Goal: Task Accomplishment & Management: Manage account settings

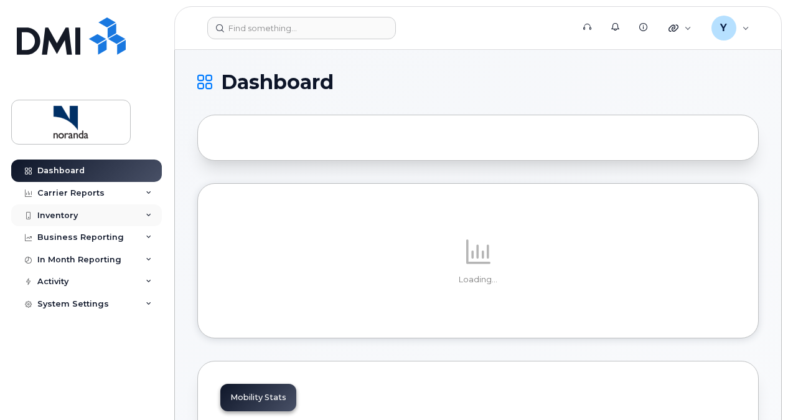
click at [136, 212] on div "Inventory" at bounding box center [86, 215] width 151 height 22
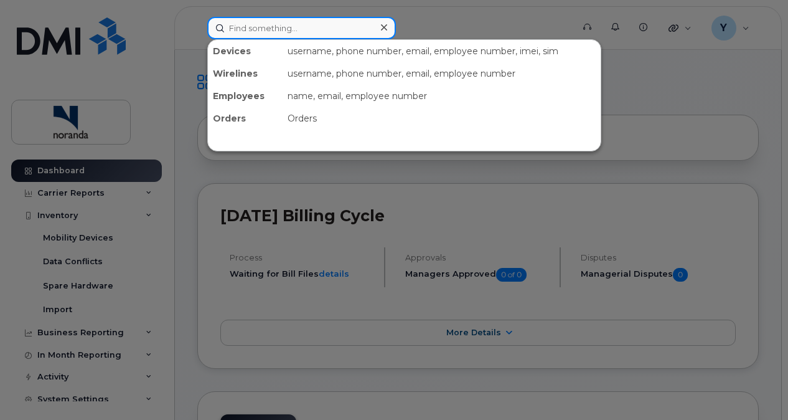
click at [270, 32] on input at bounding box center [301, 28] width 189 height 22
paste input "[PHONE_NUMBER]"
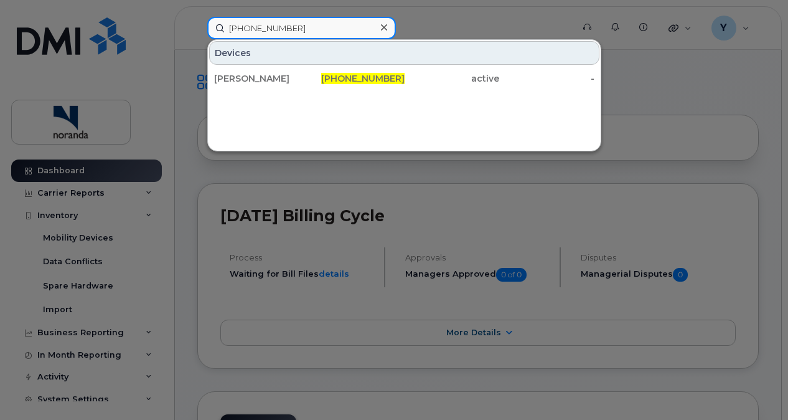
click at [250, 29] on input "[PHONE_NUMBER]" at bounding box center [301, 28] width 189 height 22
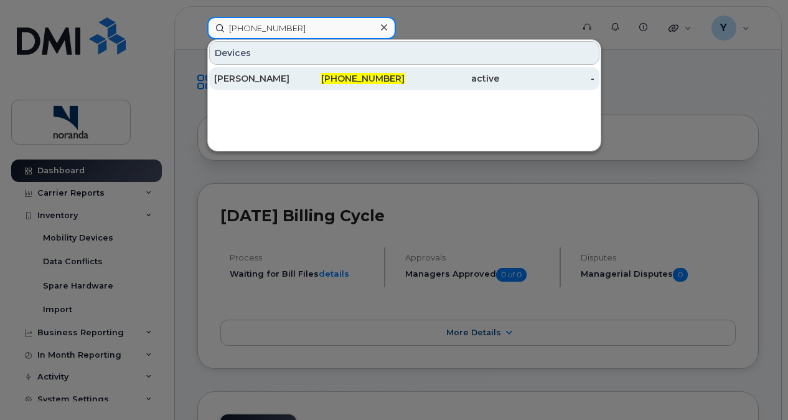
type input "[PHONE_NUMBER]"
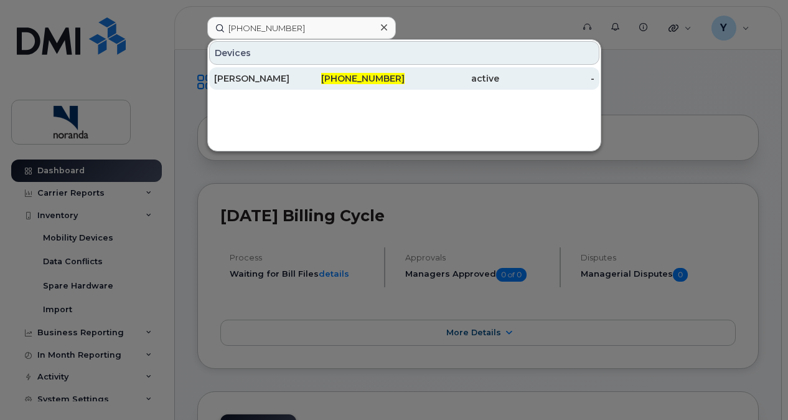
click at [272, 78] on div "[PERSON_NAME]" at bounding box center [261, 78] width 95 height 12
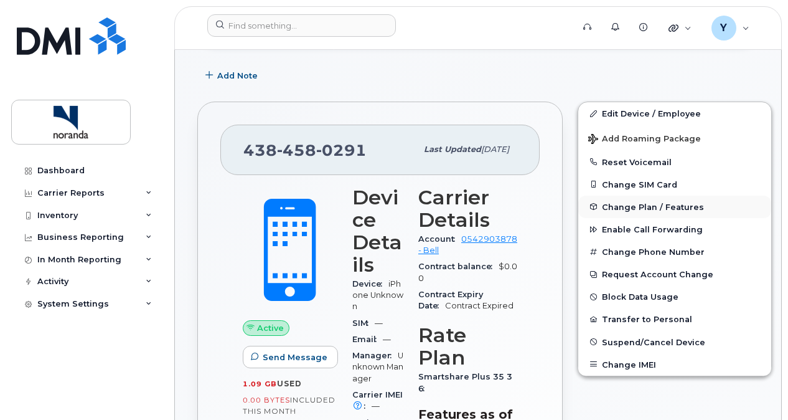
scroll to position [199, 0]
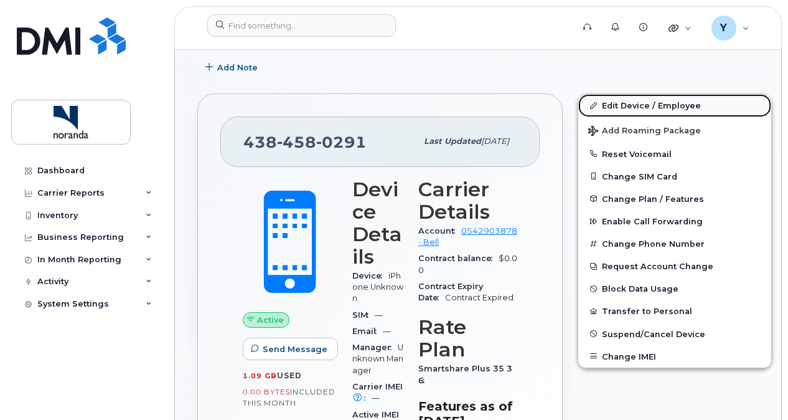
click at [604, 103] on link "Edit Device / Employee" at bounding box center [674, 105] width 193 height 22
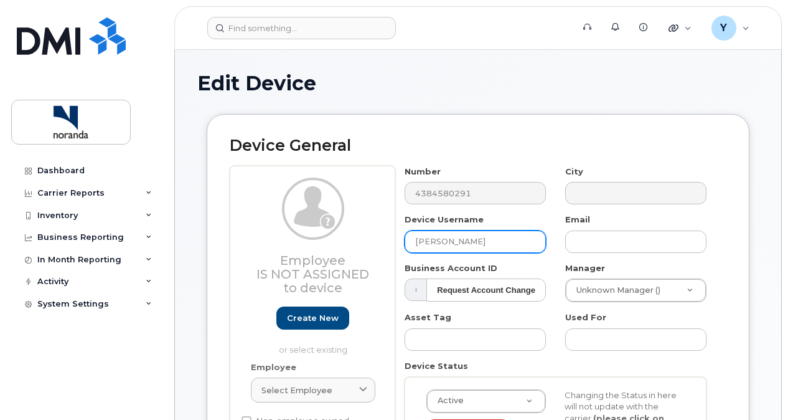
scroll to position [67, 0]
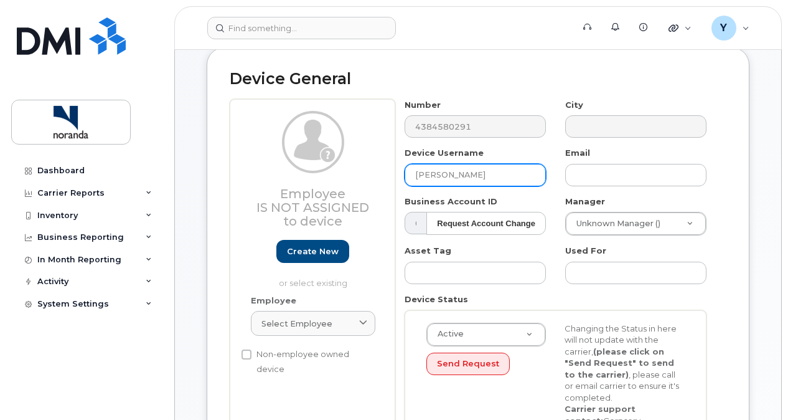
drag, startPoint x: 497, startPoint y: 177, endPoint x: 395, endPoint y: 172, distance: 102.2
click at [395, 172] on div "Employee Is not assigned to device Create new or select existing Employee Selec…" at bounding box center [478, 285] width 497 height 372
type input "Unknown"
click at [554, 60] on div "Device General Employee Is not assigned to device Create new or select existing…" at bounding box center [478, 270] width 543 height 447
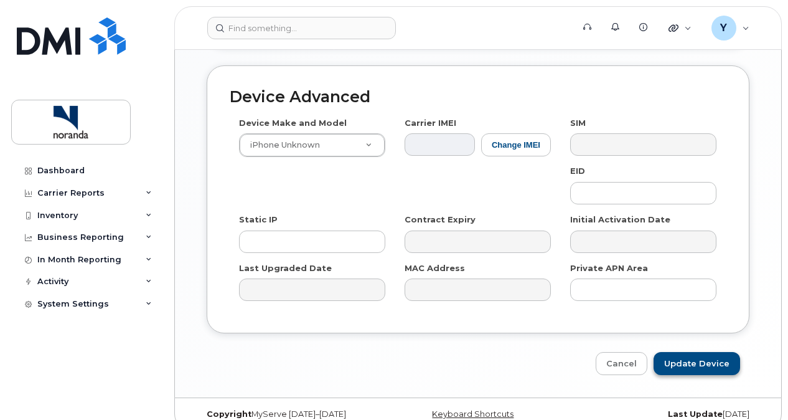
scroll to position [707, 0]
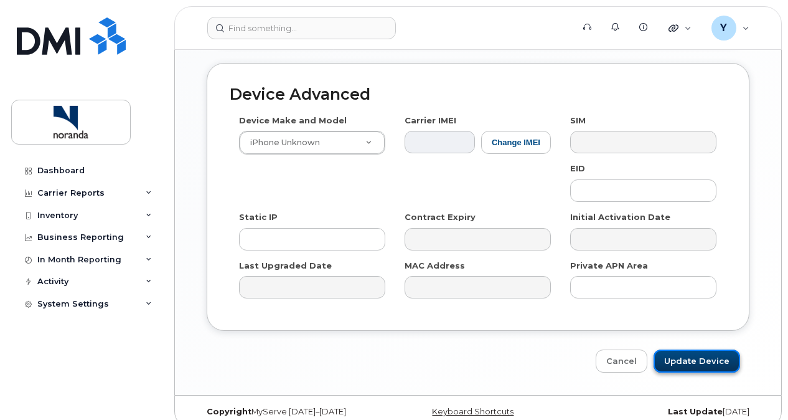
click at [696, 349] on input "Update Device" at bounding box center [697, 360] width 87 height 23
type input "Saving..."
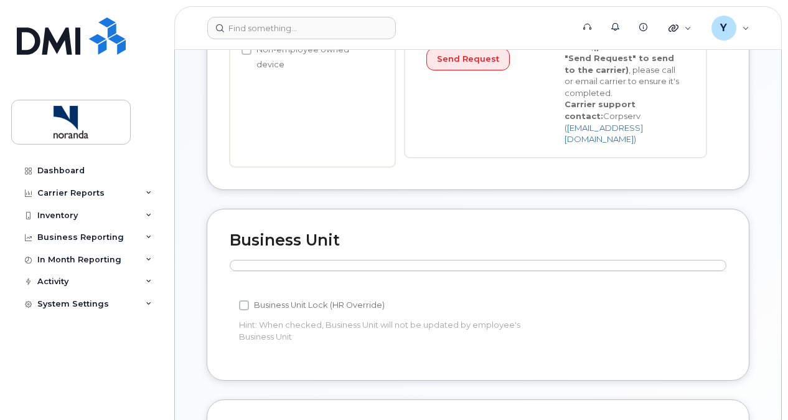
scroll to position [170, 0]
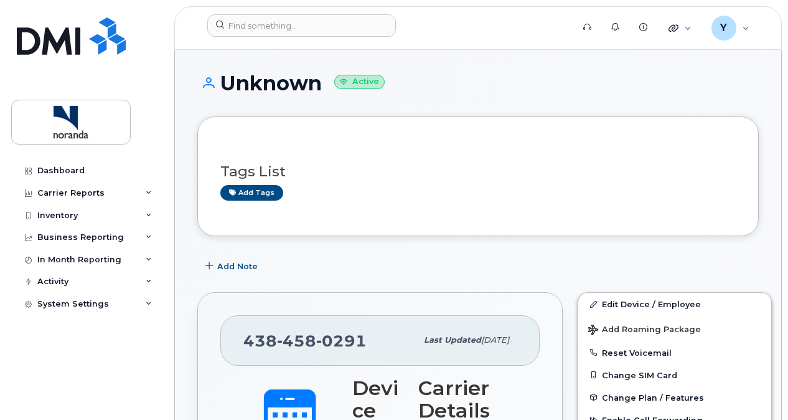
click at [561, 92] on h1 "Unknown Active" at bounding box center [478, 83] width 562 height 22
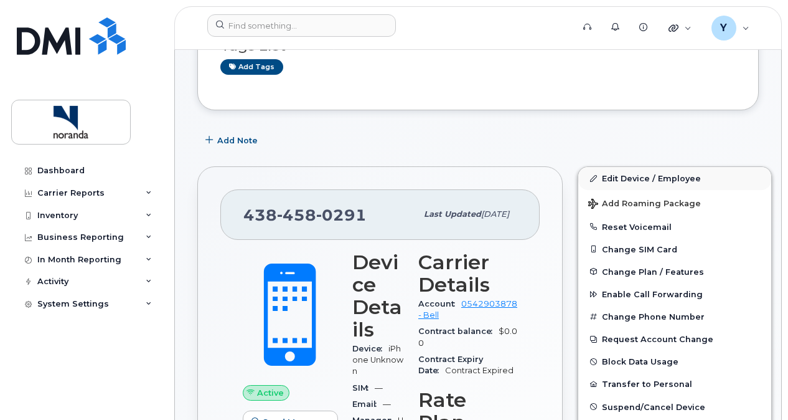
scroll to position [114, 0]
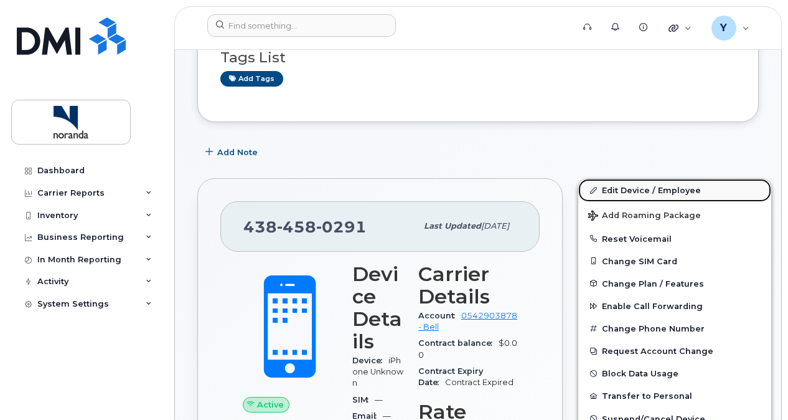
click at [621, 188] on link "Edit Device / Employee" at bounding box center [674, 190] width 193 height 22
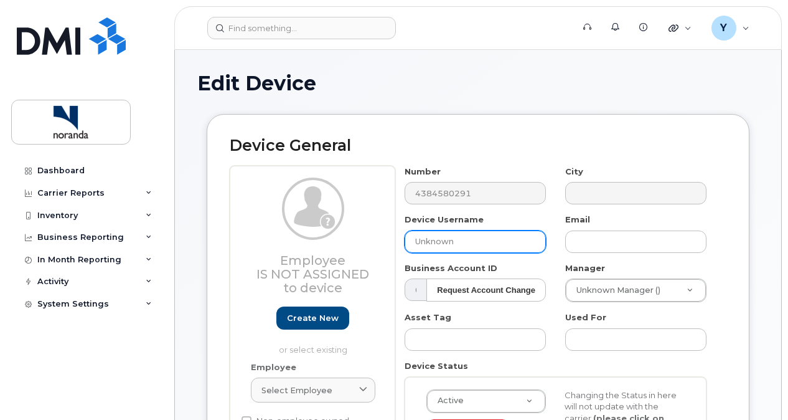
drag, startPoint x: 0, startPoint y: 0, endPoint x: 360, endPoint y: 237, distance: 431.0
click at [357, 237] on div "Employee Is not assigned to device Create new or select existing Employee Selec…" at bounding box center [478, 352] width 497 height 372
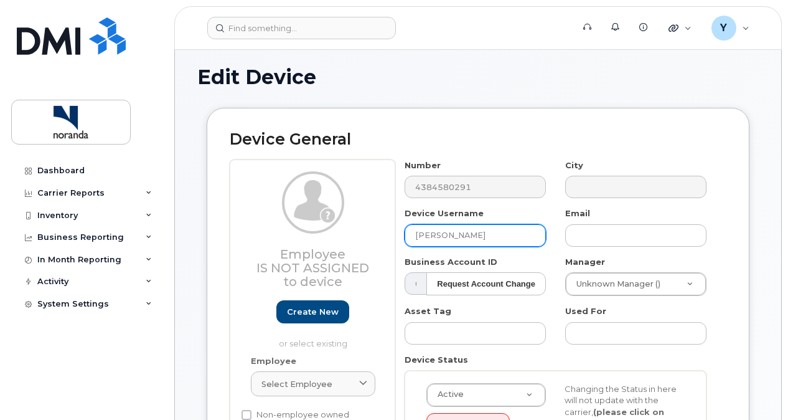
scroll to position [4, 0]
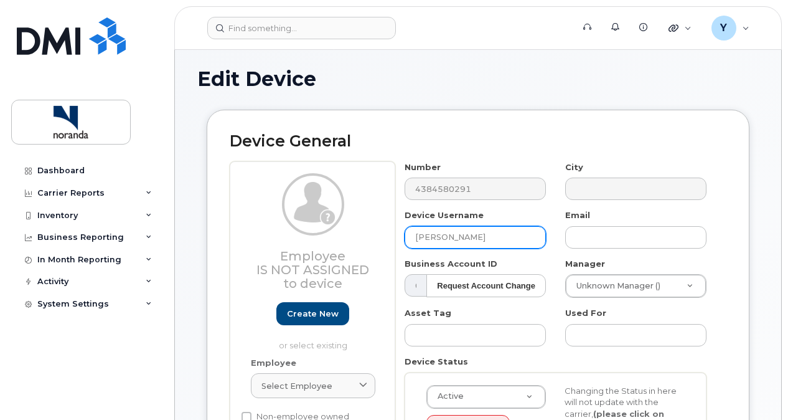
type input "[PERSON_NAME]"
drag, startPoint x: 787, startPoint y: 131, endPoint x: 779, endPoint y: 223, distance: 92.4
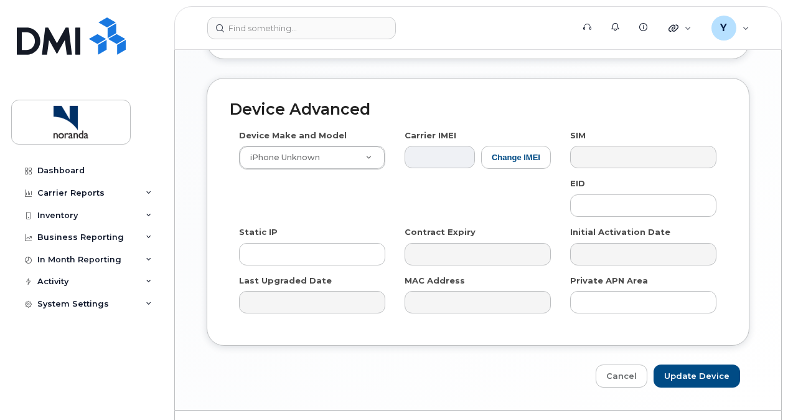
scroll to position [707, 0]
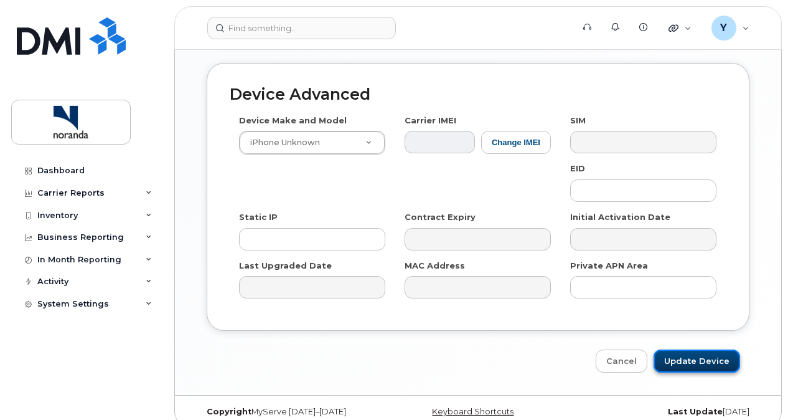
click at [688, 349] on input "Update Device" at bounding box center [697, 360] width 87 height 23
type input "Saving..."
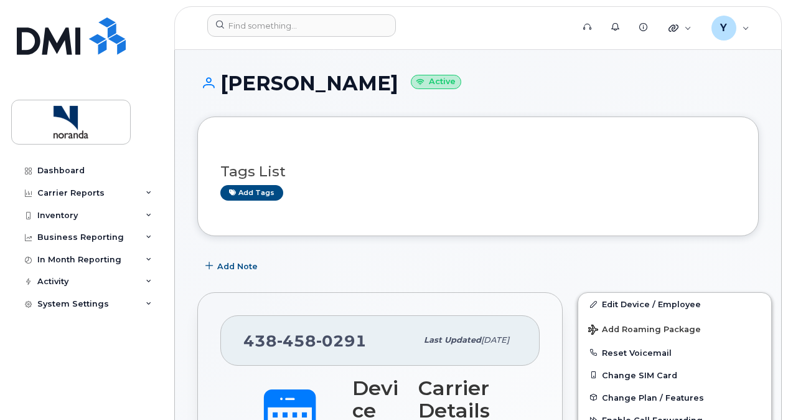
click at [534, 130] on div "Tags List Add tags" at bounding box center [478, 176] width 562 height 120
